Goal: Task Accomplishment & Management: Manage account settings

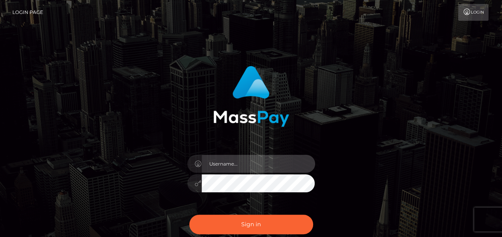
click at [240, 162] on input "text" at bounding box center [259, 164] width 114 height 18
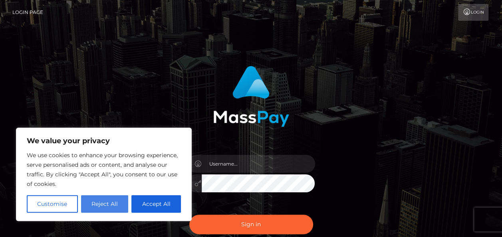
click at [101, 201] on button "Reject All" at bounding box center [105, 204] width 48 height 18
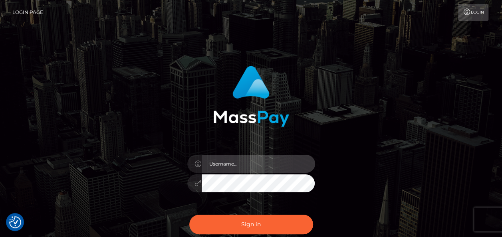
click at [254, 169] on input "text" at bounding box center [259, 164] width 114 height 18
type input "[PERSON_NAME][EMAIL_ADDRESS][PERSON_NAME][DOMAIN_NAME]"
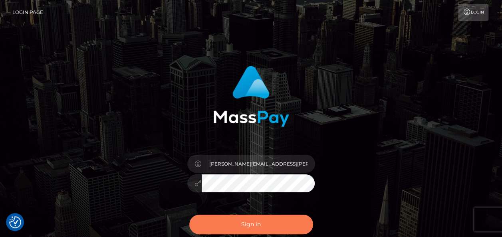
click at [275, 222] on button "Sign in" at bounding box center [251, 225] width 124 height 20
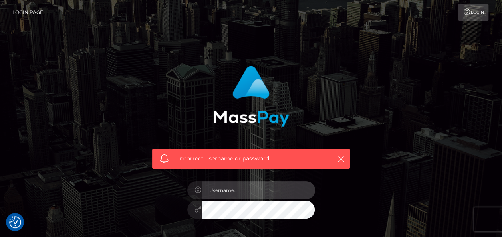
click at [290, 184] on input "text" at bounding box center [259, 190] width 114 height 18
type input "[PERSON_NAME][EMAIL_ADDRESS][PERSON_NAME][DOMAIN_NAME]"
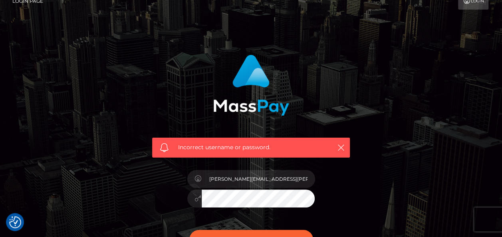
scroll to position [30, 0]
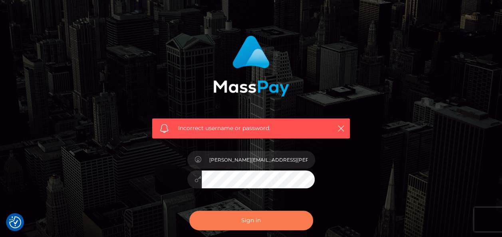
click at [253, 217] on button "Sign in" at bounding box center [251, 221] width 124 height 20
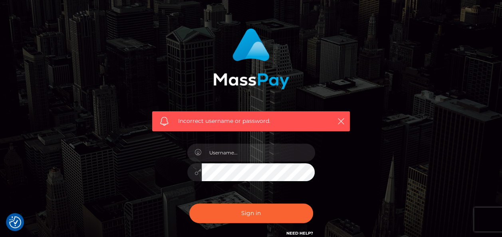
scroll to position [42, 0]
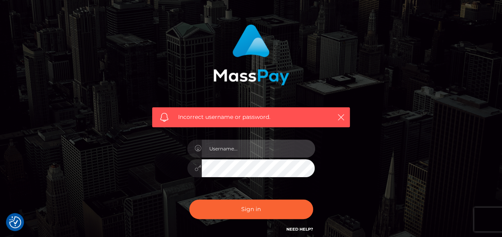
click at [264, 148] on input "text" at bounding box center [259, 149] width 114 height 18
type input "[PERSON_NAME][EMAIL_ADDRESS][PERSON_NAME][DOMAIN_NAME]"
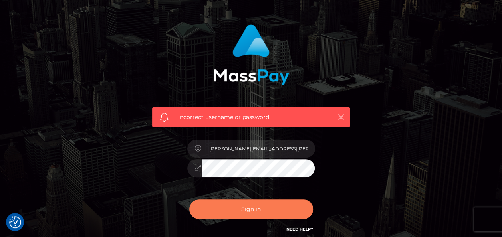
click at [270, 210] on button "Sign in" at bounding box center [251, 210] width 124 height 20
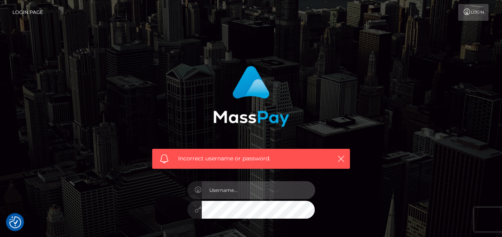
click at [277, 197] on input "text" at bounding box center [259, 190] width 114 height 18
type input "[PERSON_NAME][EMAIL_ADDRESS][PERSON_NAME][DOMAIN_NAME]"
click at [298, 194] on input "text" at bounding box center [259, 190] width 114 height 18
type input "jack.earnshaw@hotmail.com"
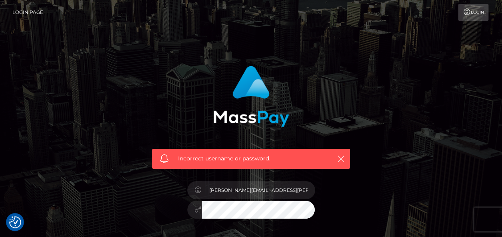
click at [294, 190] on input "text" at bounding box center [259, 190] width 114 height 18
type input "jack.earnshaw@hotmail.com"
click at [346, 208] on div "Incorrect username or password. jack.earnshaw@hotmail.com" at bounding box center [251, 171] width 210 height 222
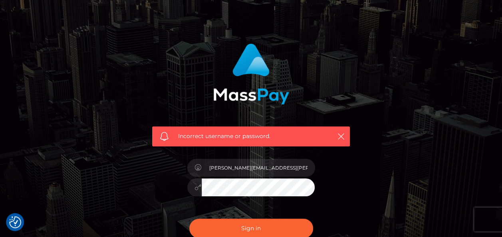
scroll to position [23, 0]
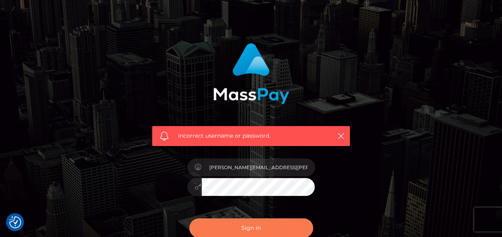
click at [289, 228] on button "Sign in" at bounding box center [251, 229] width 124 height 20
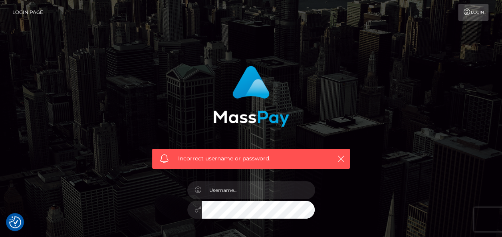
click at [38, 14] on link "Login Page" at bounding box center [27, 12] width 31 height 17
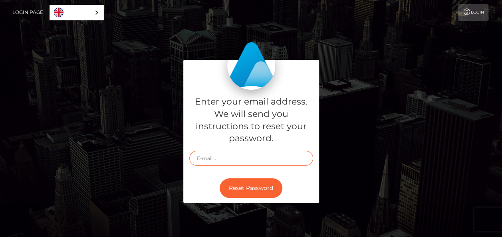
click at [251, 161] on input "text" at bounding box center [251, 158] width 124 height 15
type input "[PERSON_NAME][EMAIL_ADDRESS][PERSON_NAME][DOMAIN_NAME]"
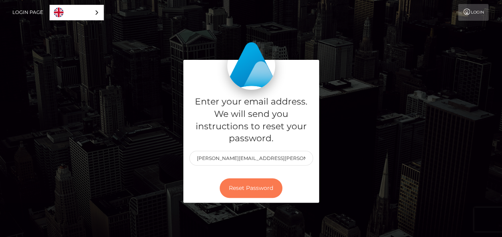
click at [253, 185] on button "Reset Password" at bounding box center [251, 189] width 63 height 20
